Goal: Information Seeking & Learning: Learn about a topic

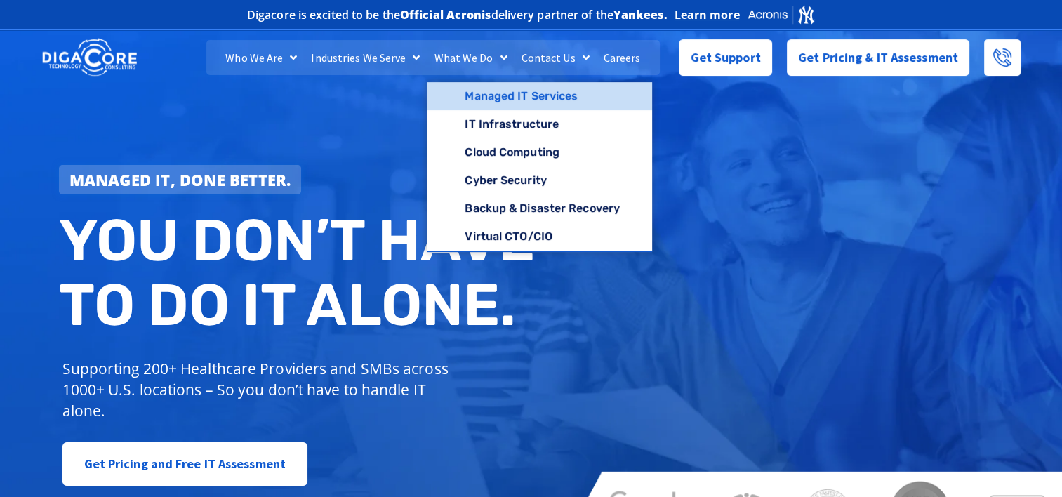
click at [486, 87] on link "Managed IT Services" at bounding box center [539, 96] width 225 height 28
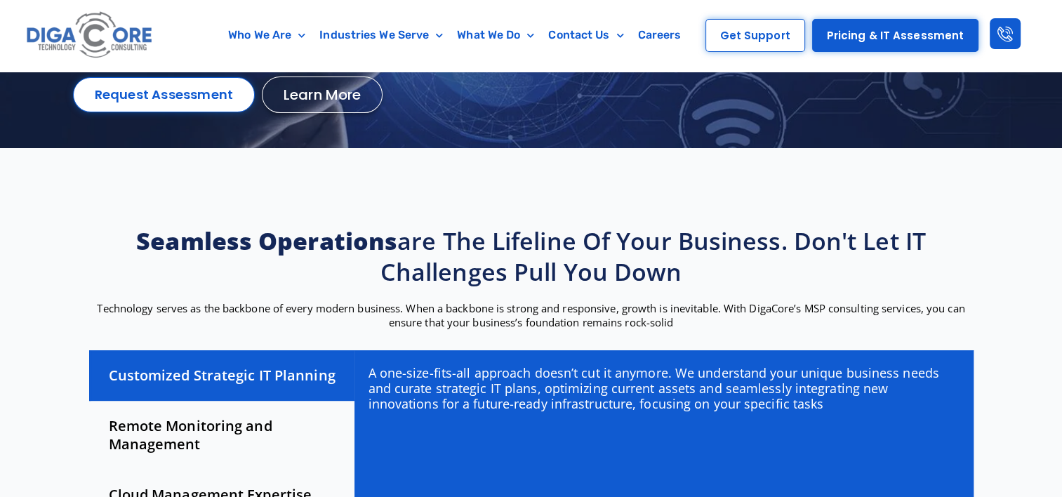
scroll to position [351, 0]
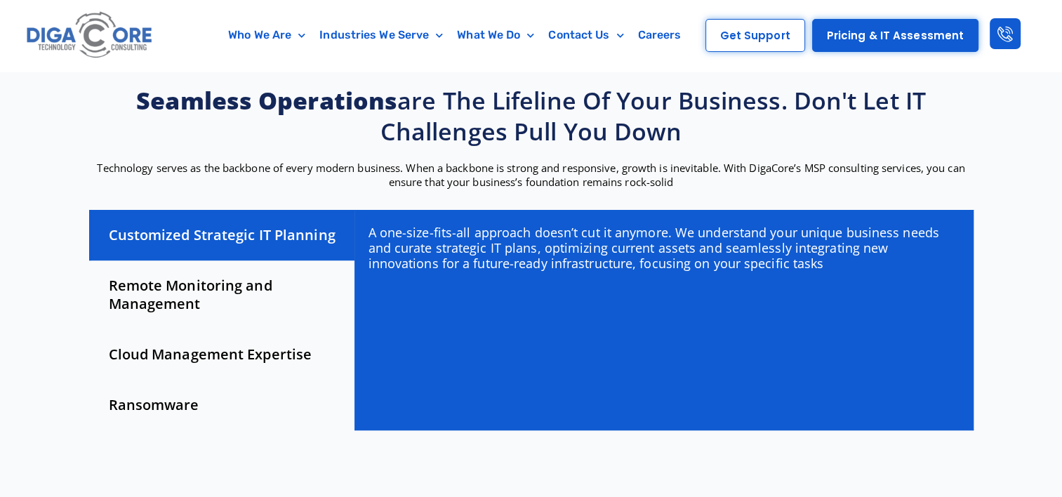
click at [277, 88] on strong "Seamless operations" at bounding box center [266, 100] width 261 height 32
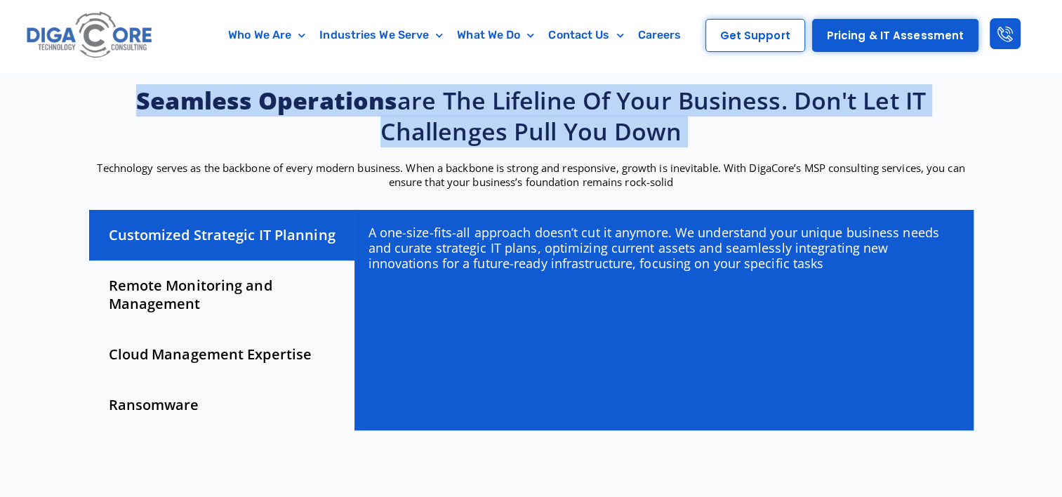
click at [277, 88] on strong "Seamless operations" at bounding box center [266, 100] width 261 height 32
drag, startPoint x: 277, startPoint y: 88, endPoint x: 550, endPoint y: 115, distance: 275.1
click at [550, 115] on h2 "Seamless operations are the lifeline of your business. Don't let IT challenges …" at bounding box center [531, 116] width 898 height 62
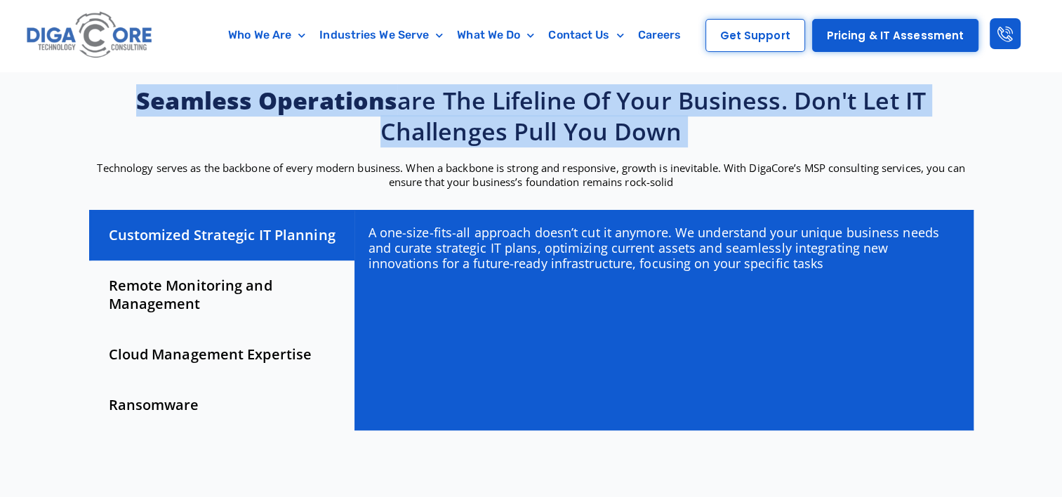
drag, startPoint x: 550, startPoint y: 115, endPoint x: 521, endPoint y: 132, distance: 34.0
click at [522, 132] on h2 "Seamless operations are the lifeline of your business. Don't let IT challenges …" at bounding box center [531, 116] width 898 height 62
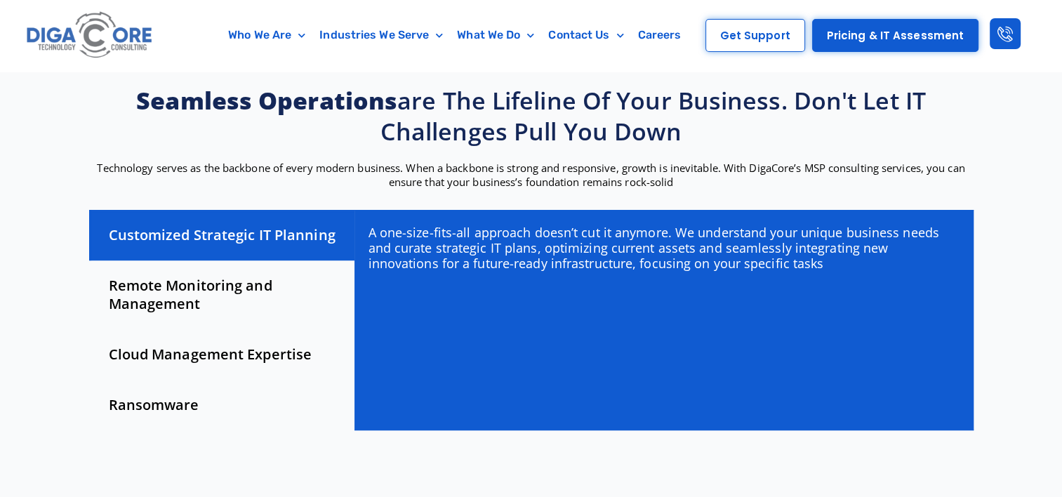
click at [208, 318] on div "Remote Monitoring and Management" at bounding box center [221, 294] width 265 height 69
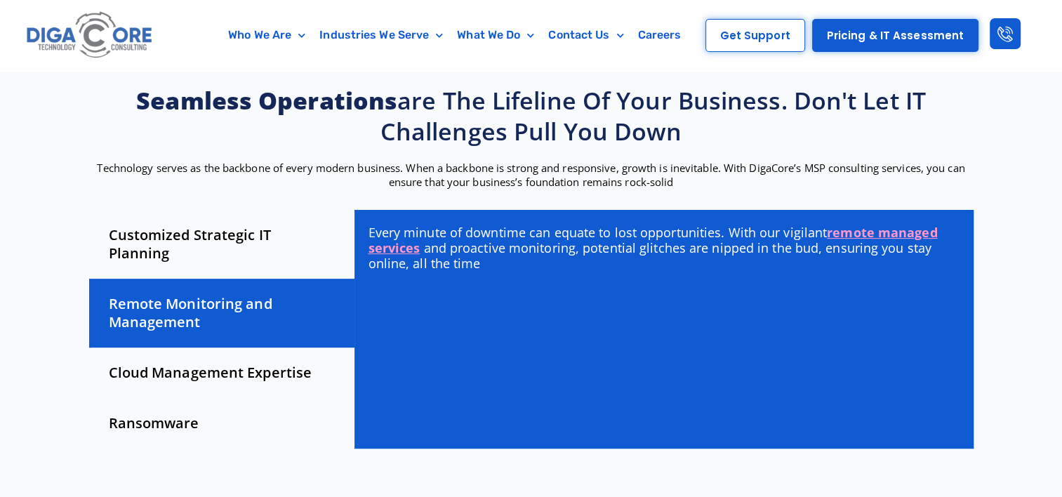
click at [213, 363] on div "Cloud Management Expertise" at bounding box center [221, 372] width 265 height 51
